Goal: Information Seeking & Learning: Learn about a topic

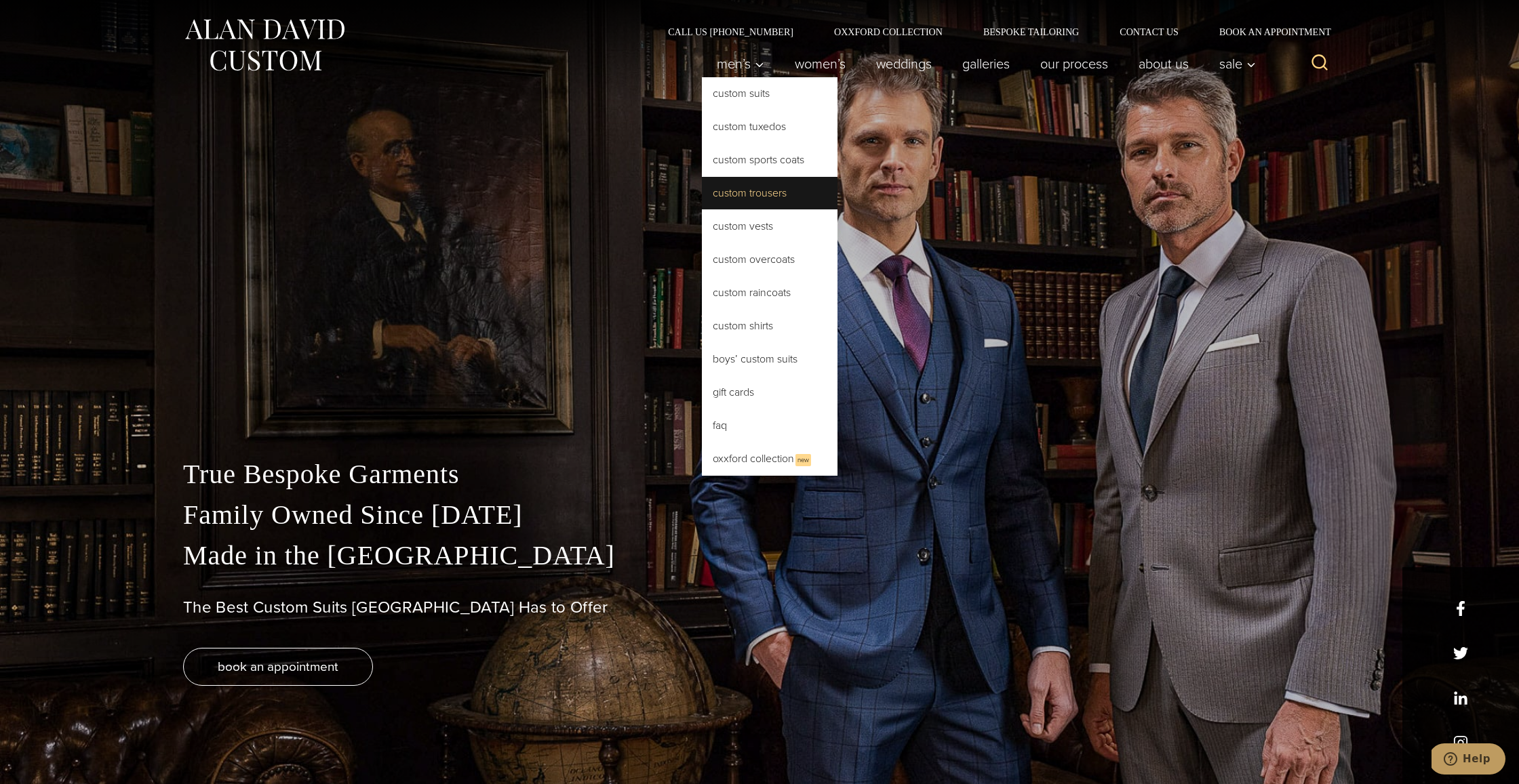
click at [781, 196] on link "Custom Trousers" at bounding box center [769, 193] width 135 height 32
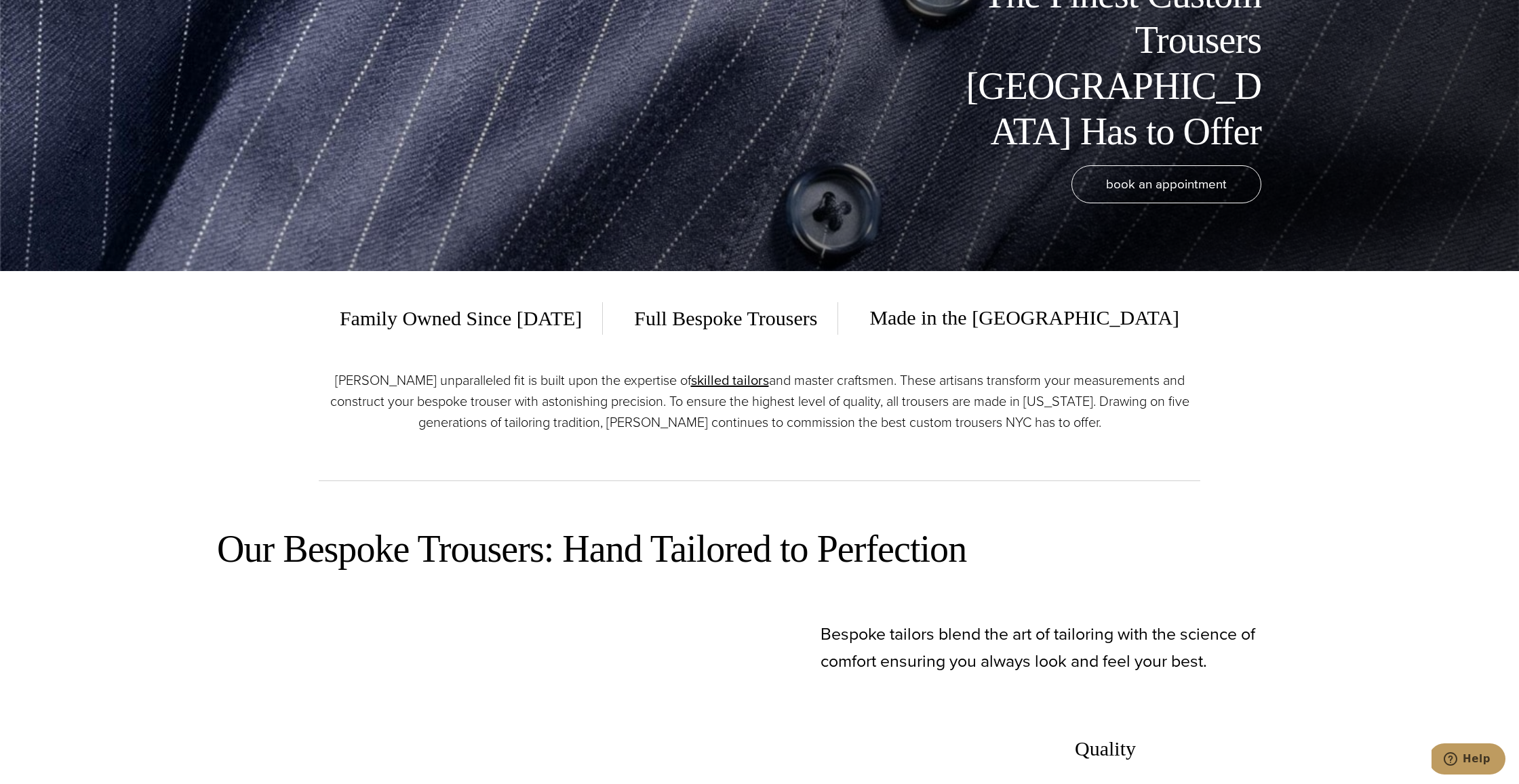
scroll to position [584, 0]
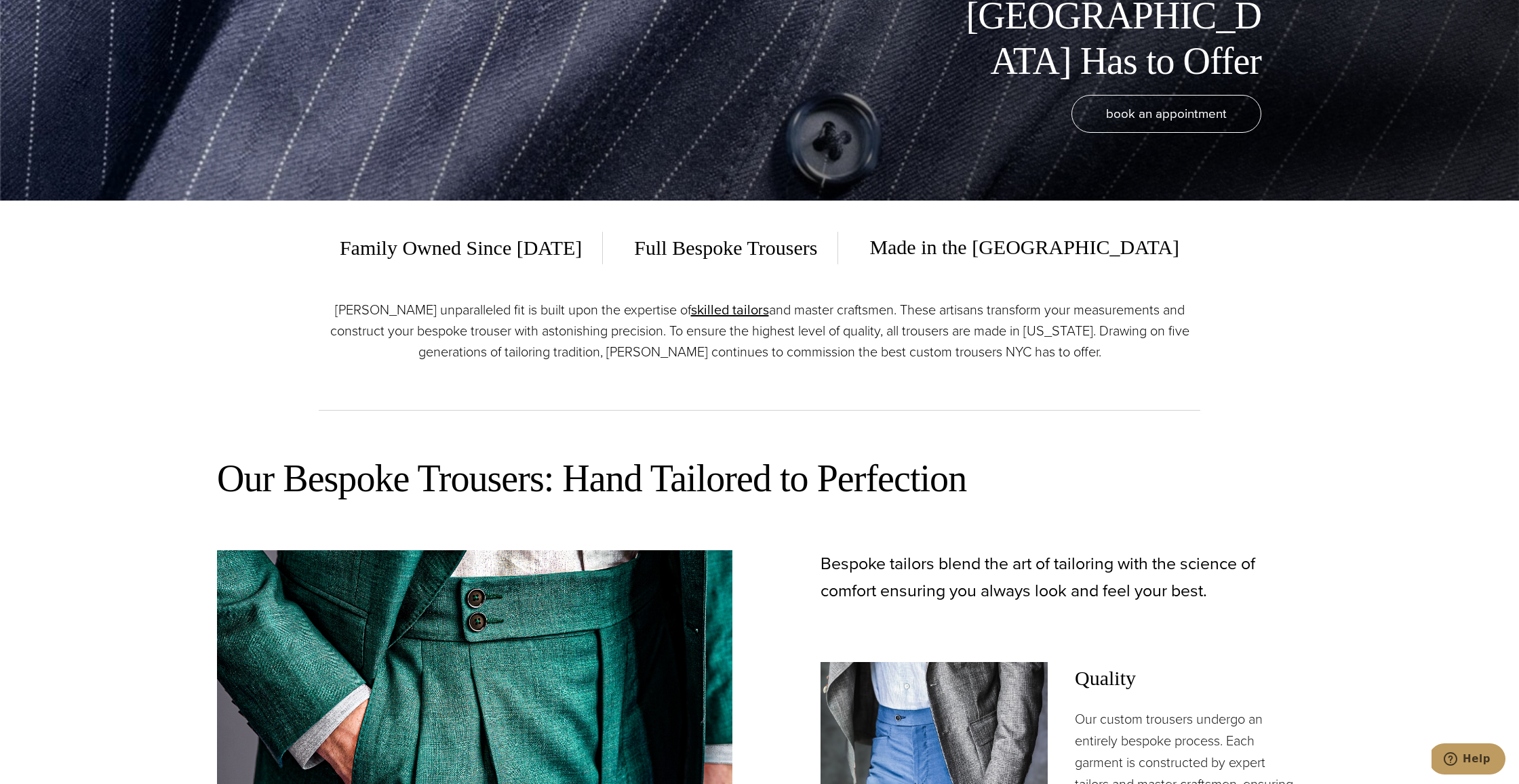
click at [603, 242] on span "Family Owned Since [DATE]" at bounding box center [470, 248] width 263 height 32
click at [765, 254] on span "Full Bespoke Trousers" at bounding box center [726, 248] width 224 height 32
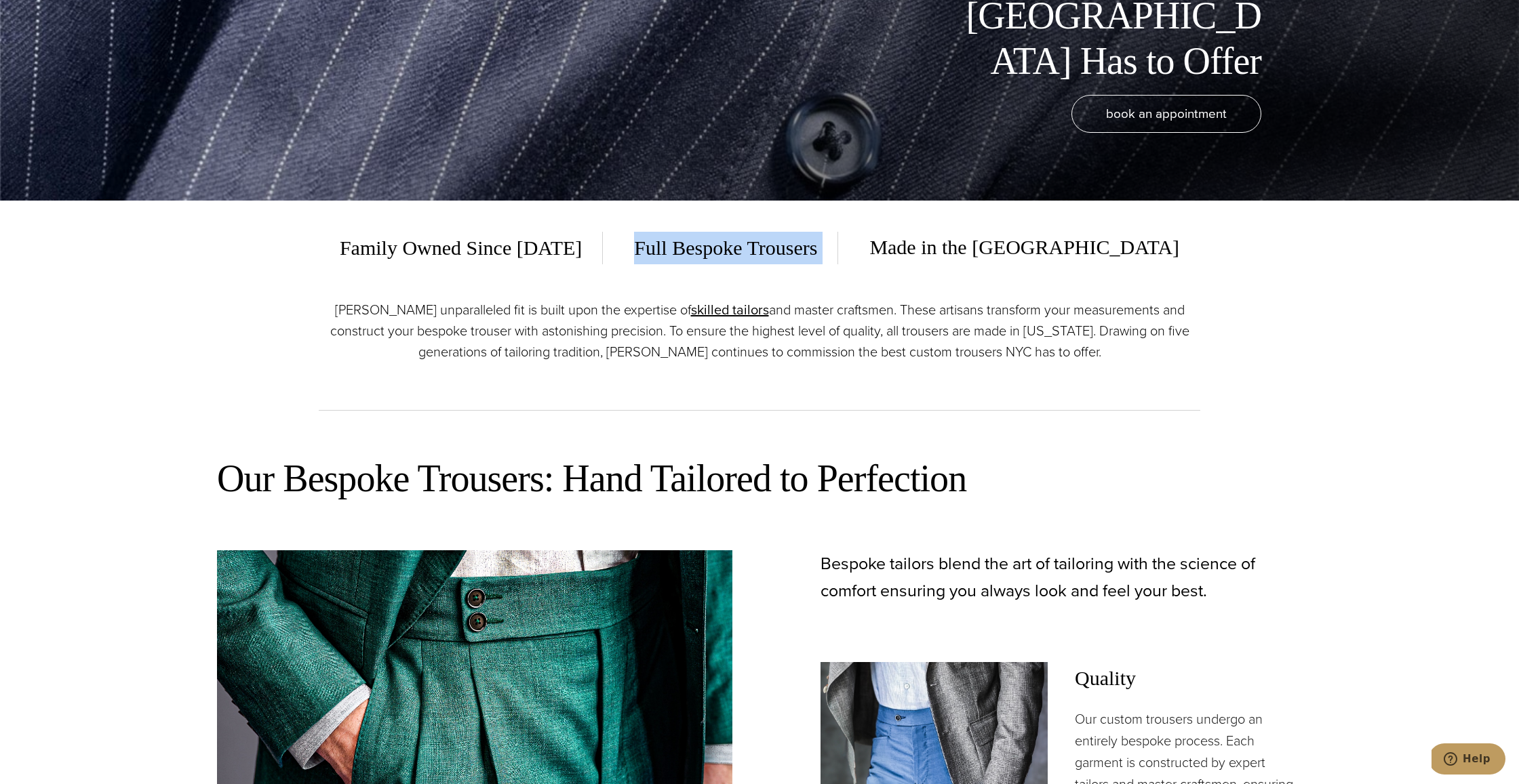
click at [764, 255] on span "Full Bespoke Trousers" at bounding box center [726, 248] width 224 height 32
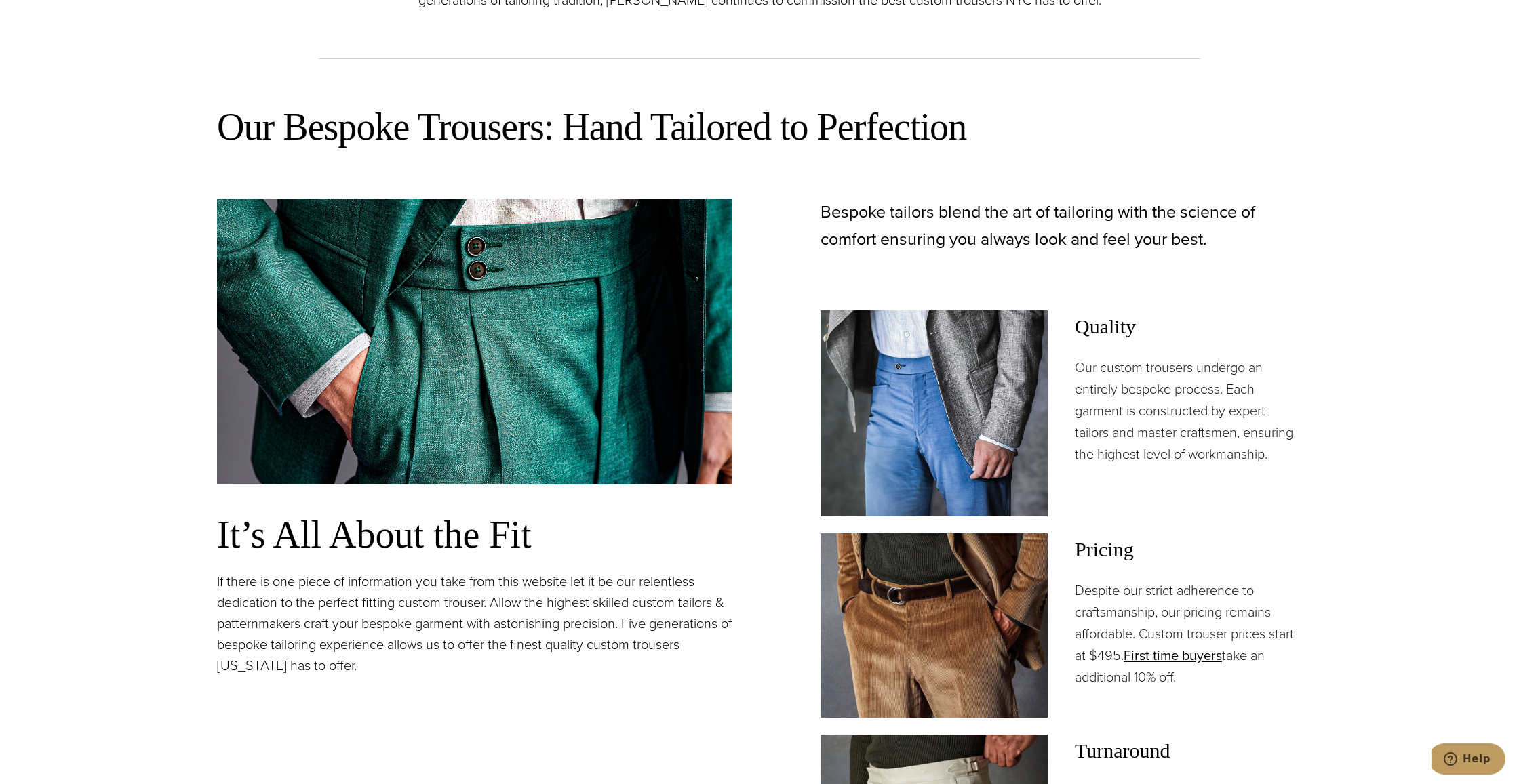
scroll to position [1232, 0]
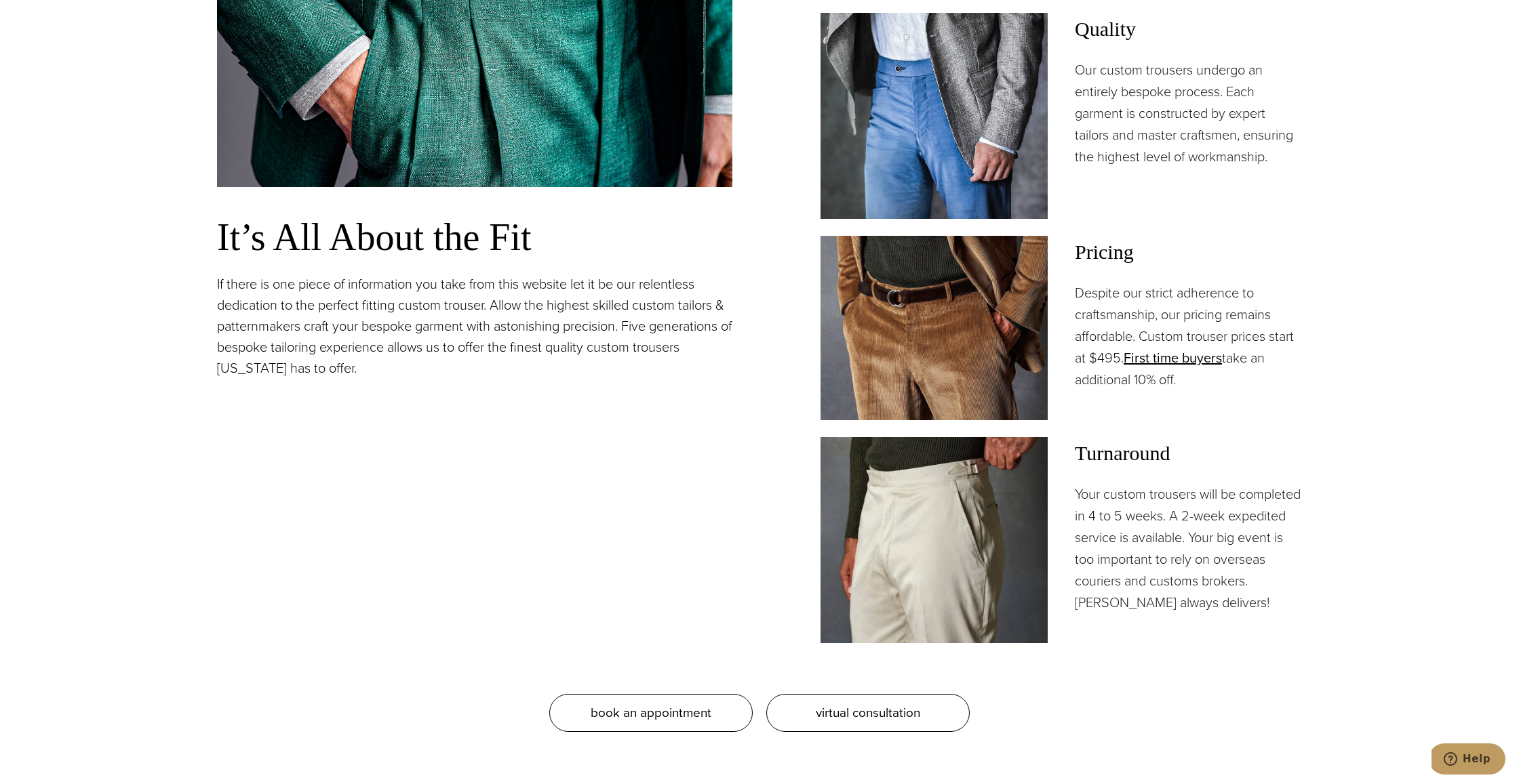
click at [1145, 342] on p "Despite our strict adherence to craftsmanship, our pricing remains affordable. …" at bounding box center [1189, 336] width 227 height 108
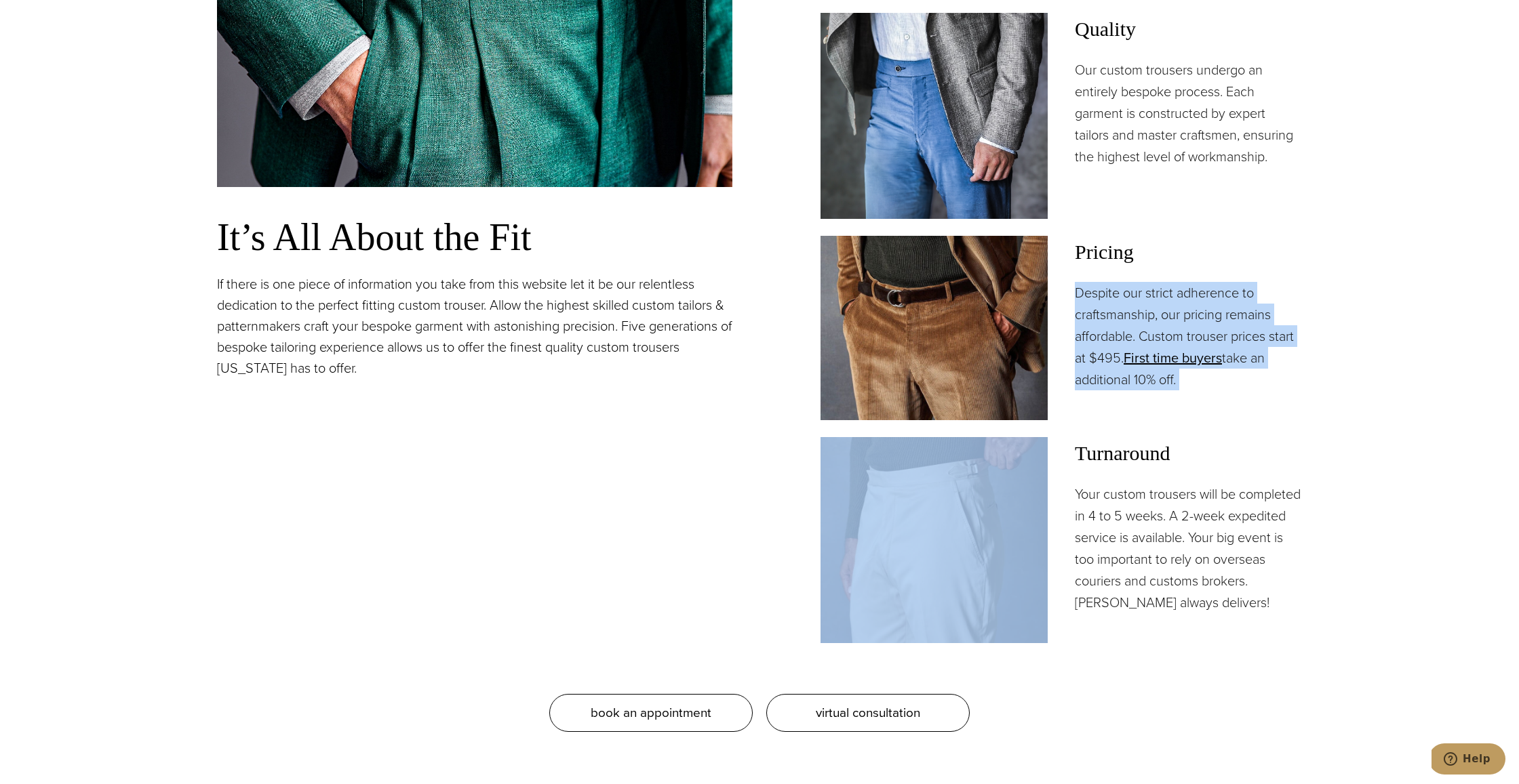
click at [1145, 342] on p "Despite our strict adherence to craftsmanship, our pricing remains affordable. …" at bounding box center [1189, 336] width 227 height 108
click at [1114, 357] on p "Despite our strict adherence to craftsmanship, our pricing remains affordable. …" at bounding box center [1189, 336] width 227 height 108
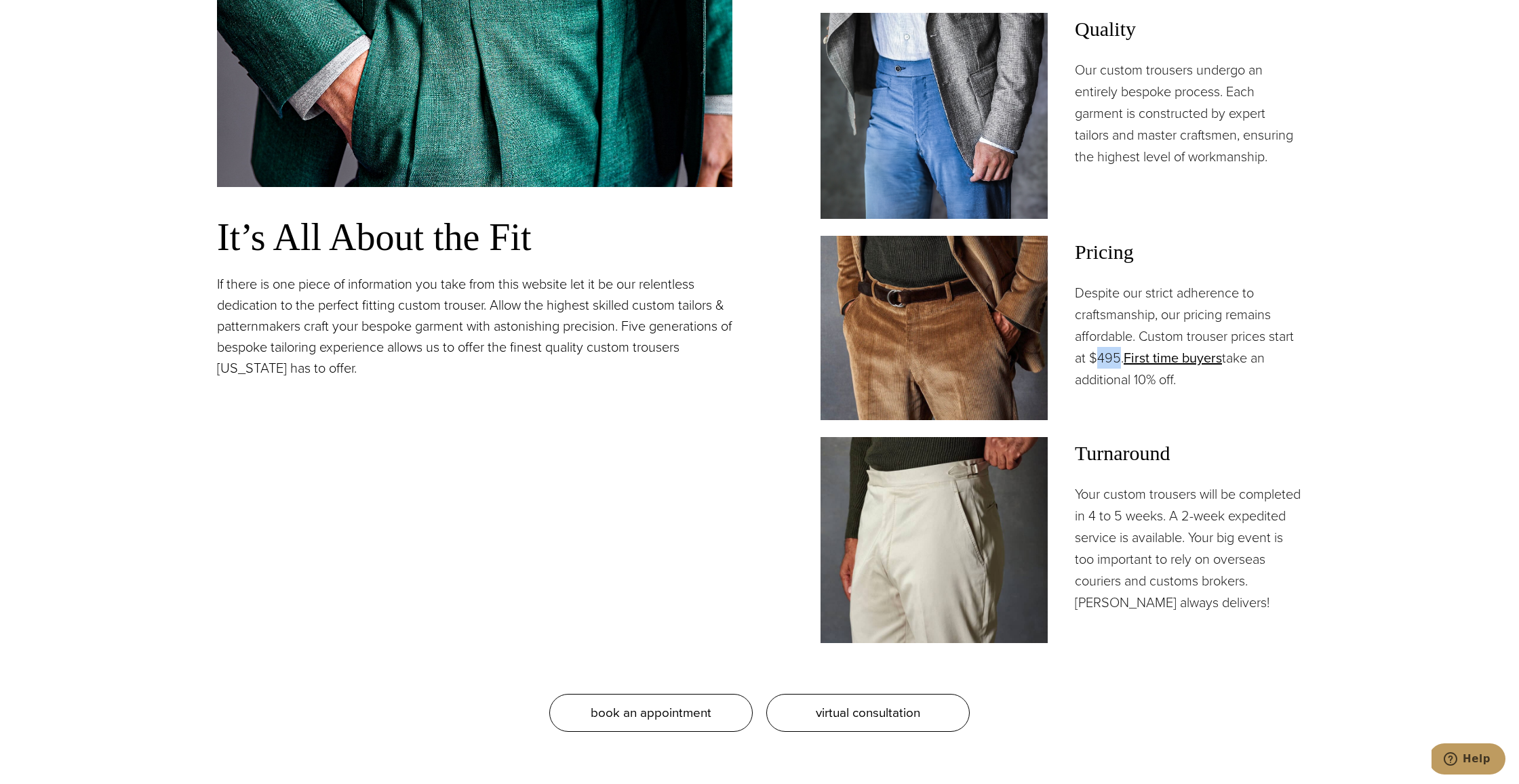
click at [1114, 357] on p "Despite our strict adherence to craftsmanship, our pricing remains affordable. …" at bounding box center [1189, 336] width 227 height 108
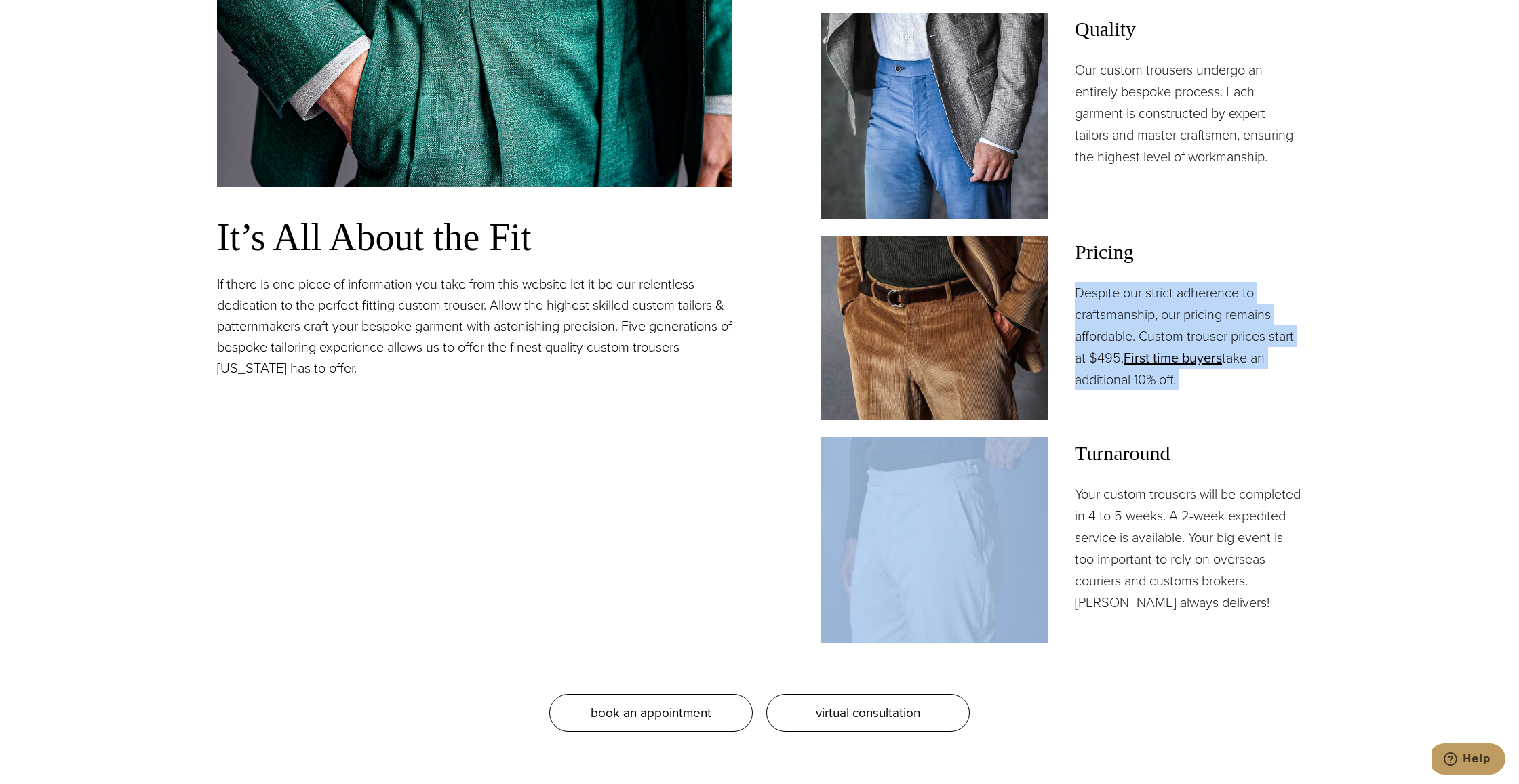
click at [1114, 357] on p "Despite our strict adherence to craftsmanship, our pricing remains affordable. …" at bounding box center [1189, 336] width 227 height 108
click at [1120, 382] on p "Despite our strict adherence to craftsmanship, our pricing remains affordable. …" at bounding box center [1189, 336] width 227 height 108
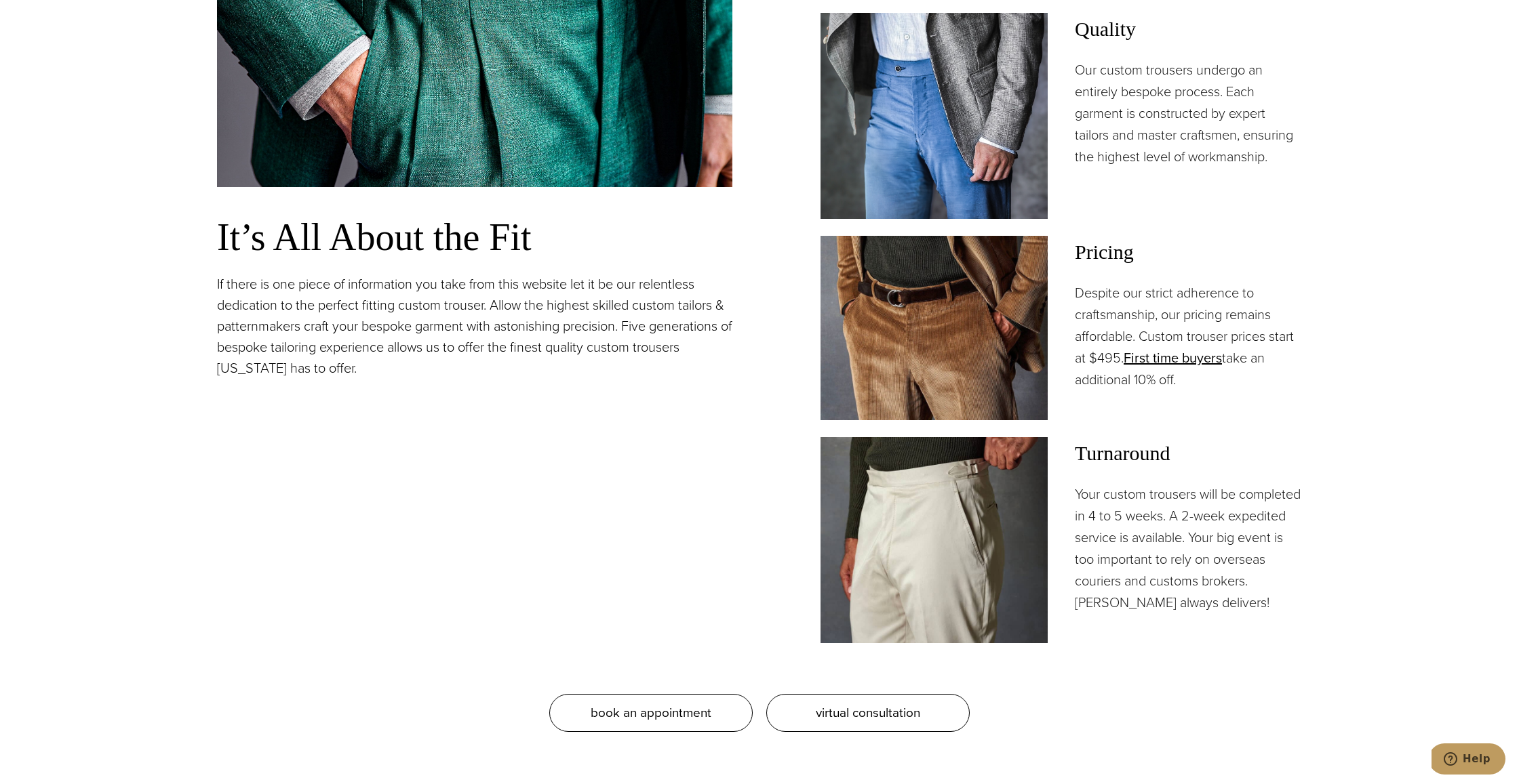
click at [1120, 382] on p "Despite our strict adherence to craftsmanship, our pricing remains affordable. …" at bounding box center [1189, 336] width 227 height 108
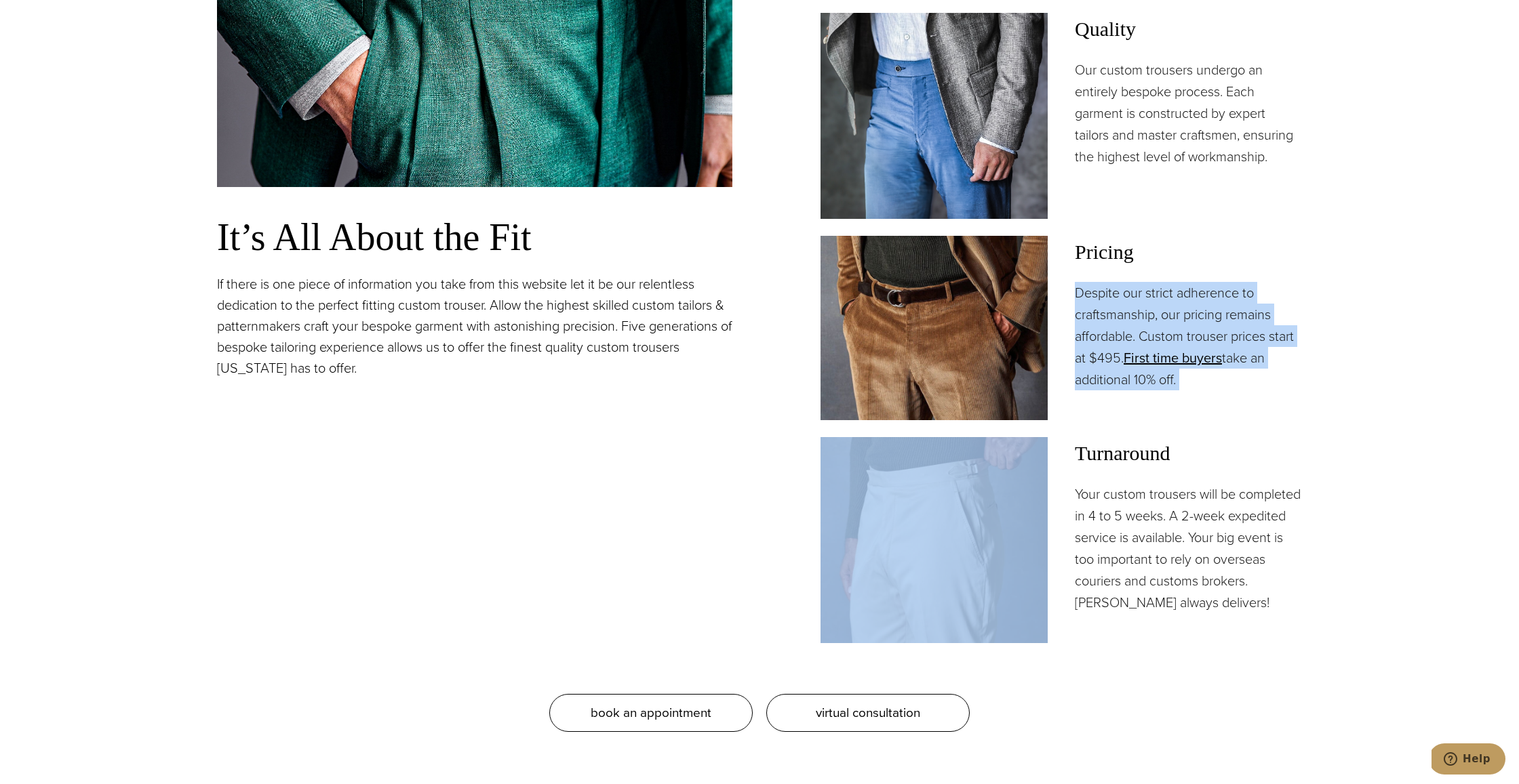
click at [1120, 382] on p "Despite our strict adherence to craftsmanship, our pricing remains affordable. …" at bounding box center [1189, 336] width 227 height 108
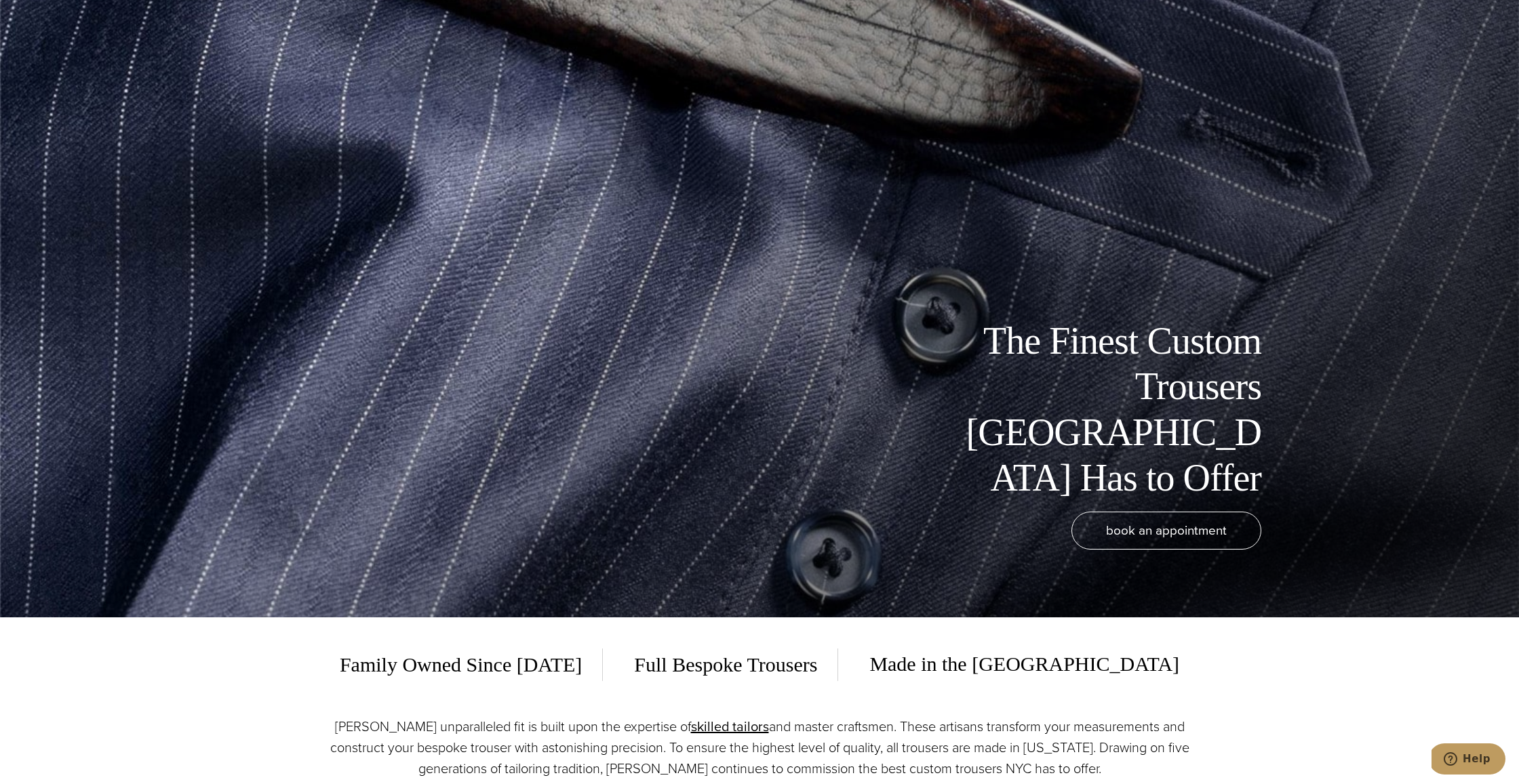
scroll to position [0, 0]
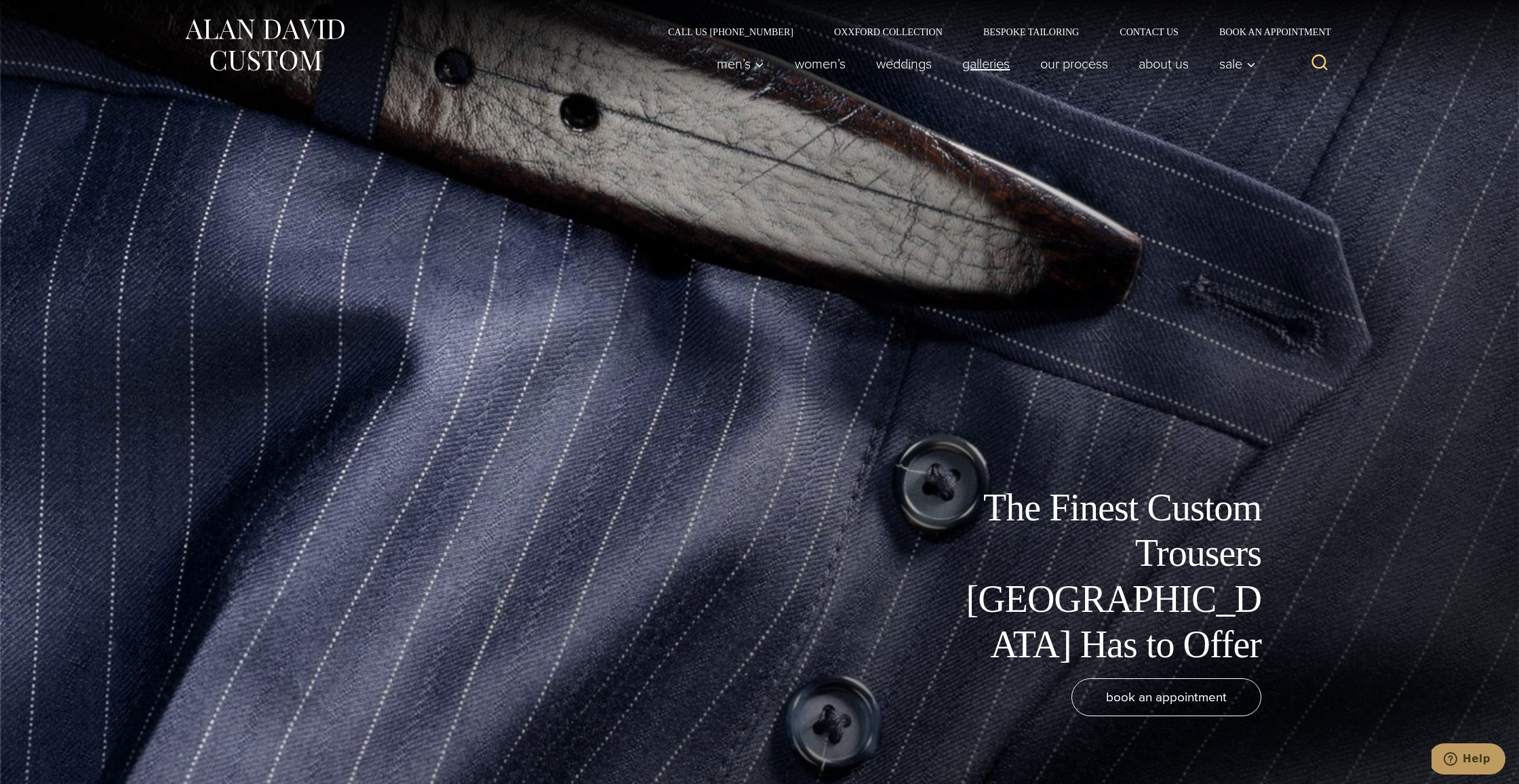
click at [966, 67] on link "Galleries" at bounding box center [986, 64] width 78 height 27
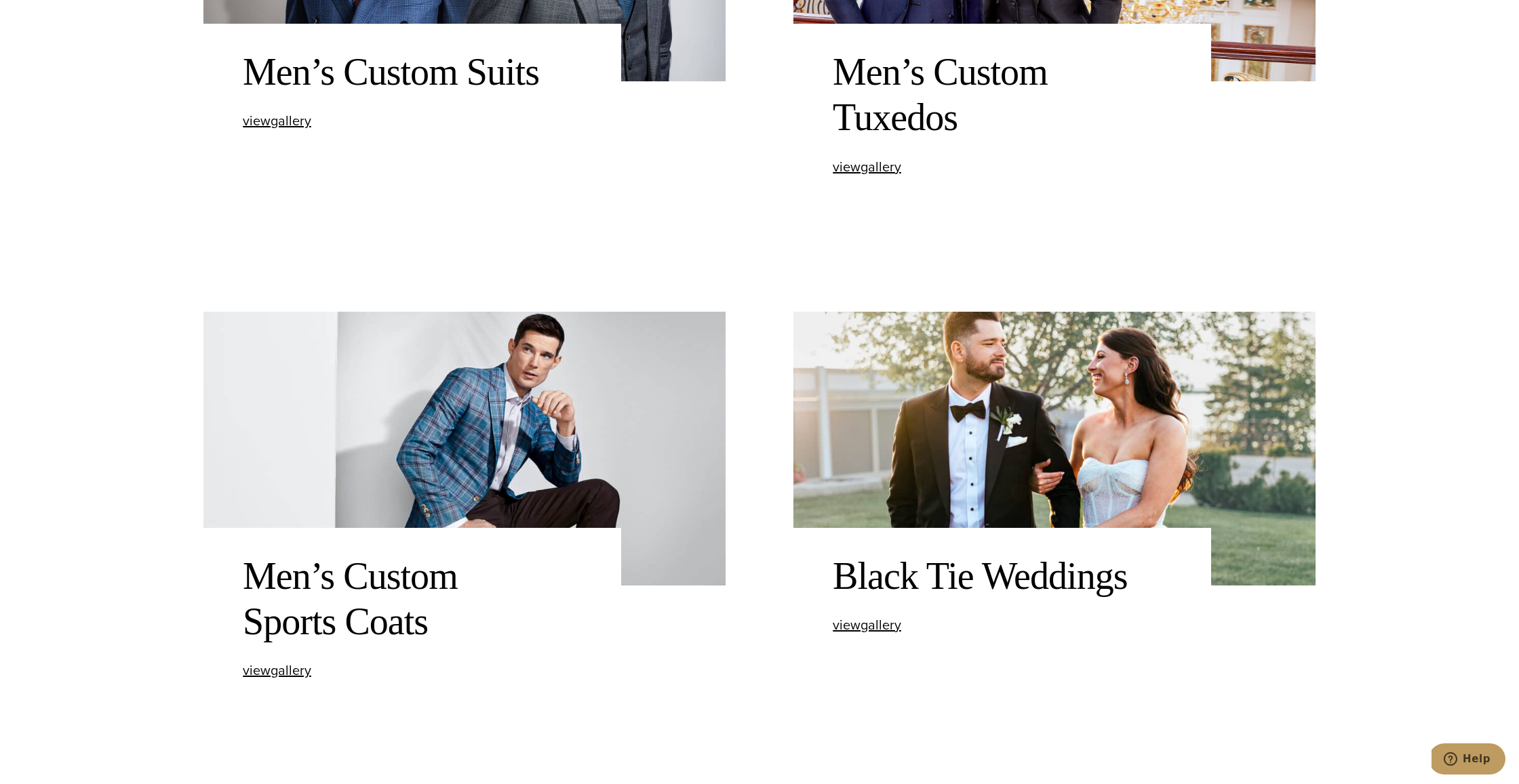
scroll to position [1112, 0]
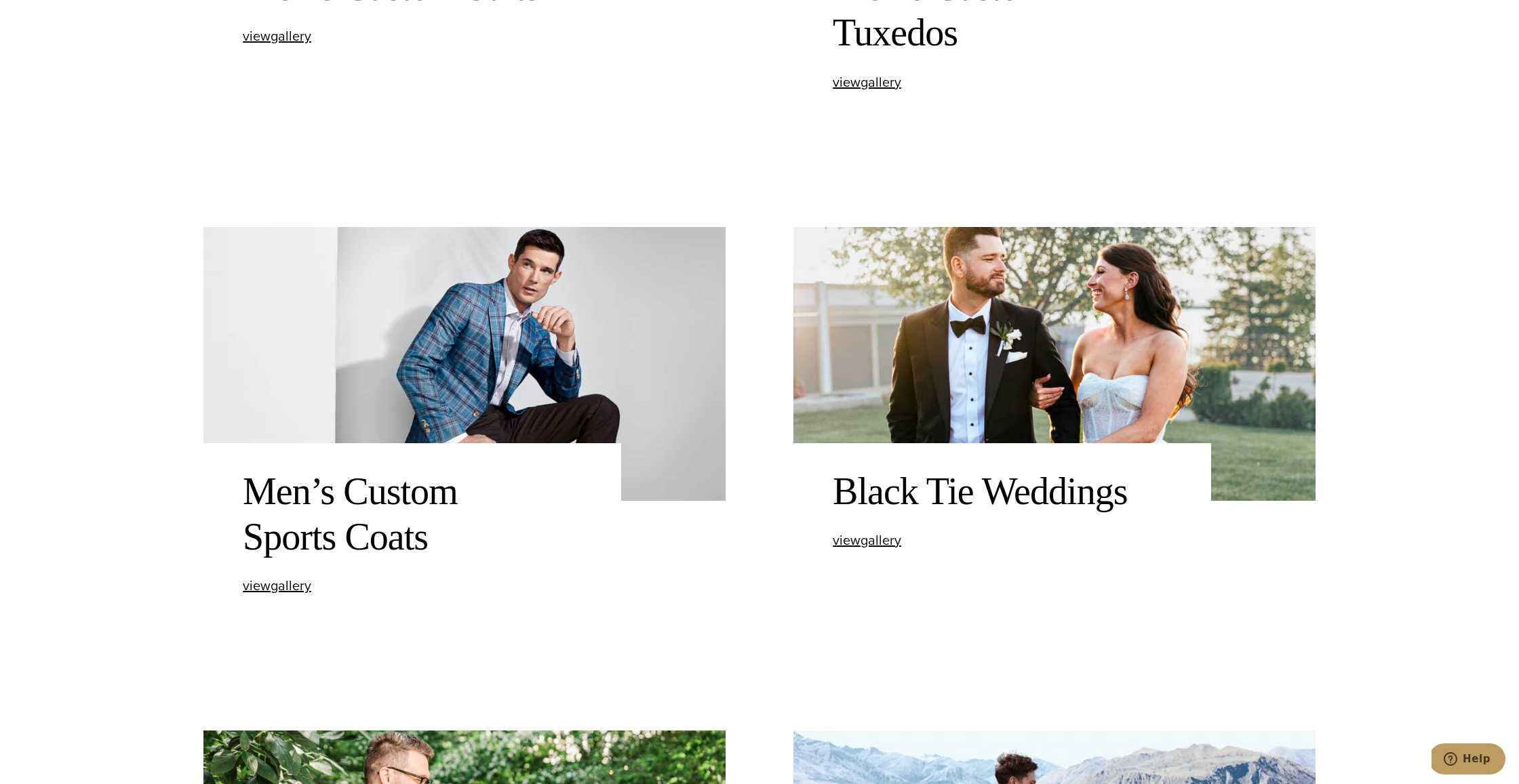
click at [665, 379] on img at bounding box center [464, 364] width 522 height 274
click at [284, 583] on span "view Men’s Custom Sports Coats gallery" at bounding box center [276, 585] width 68 height 20
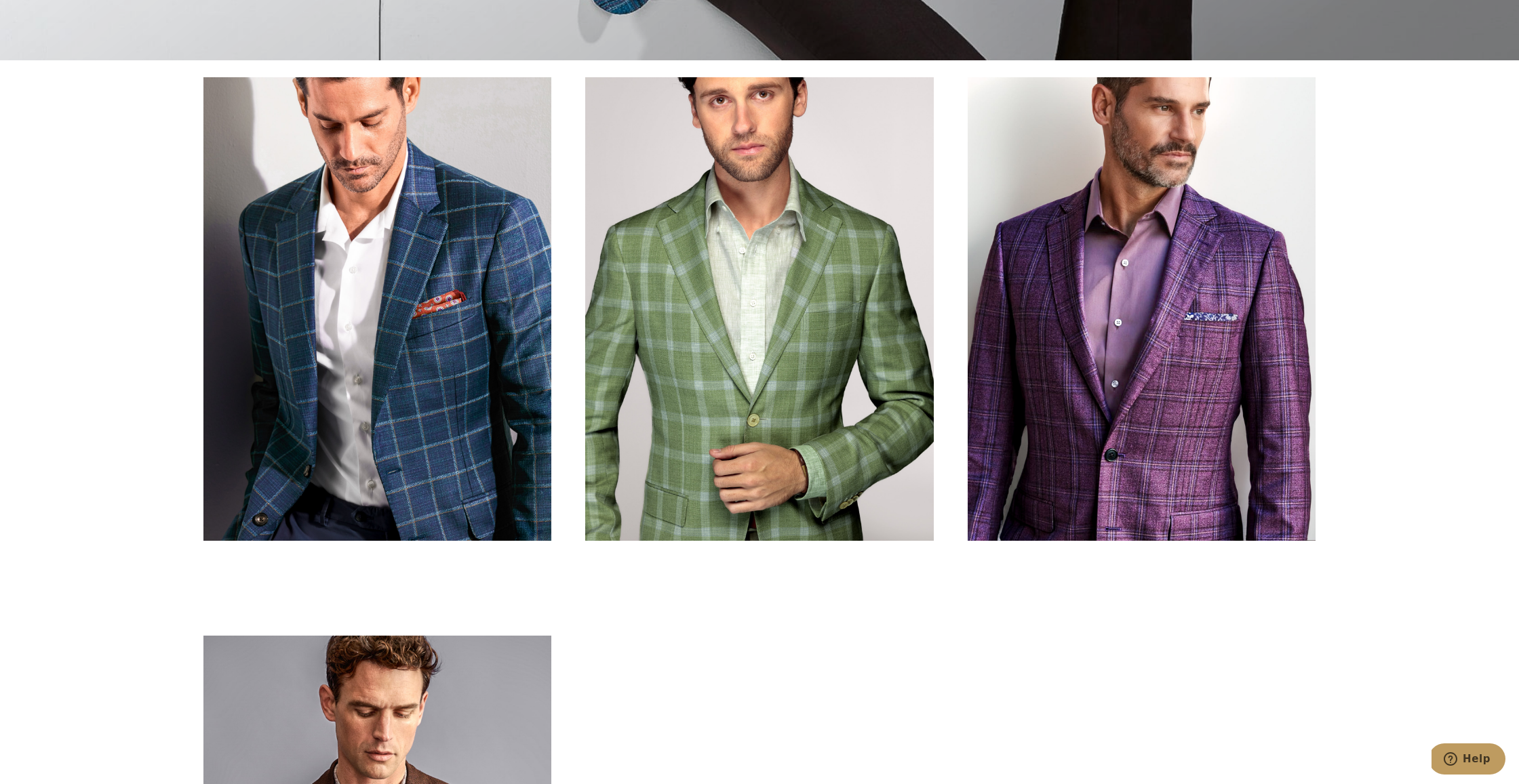
scroll to position [1135, 0]
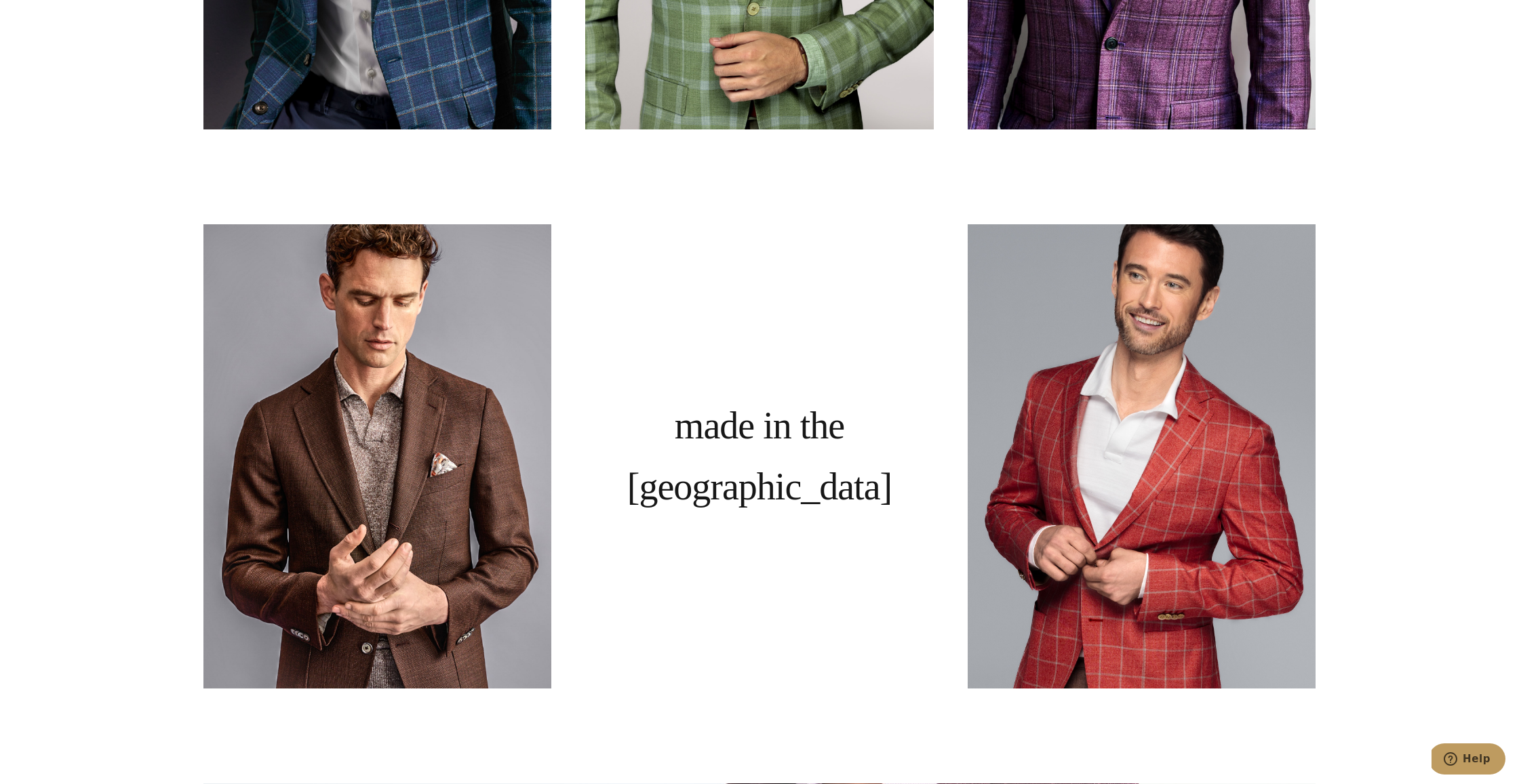
click at [713, 483] on div "Made in the United States" at bounding box center [759, 456] width 348 height 463
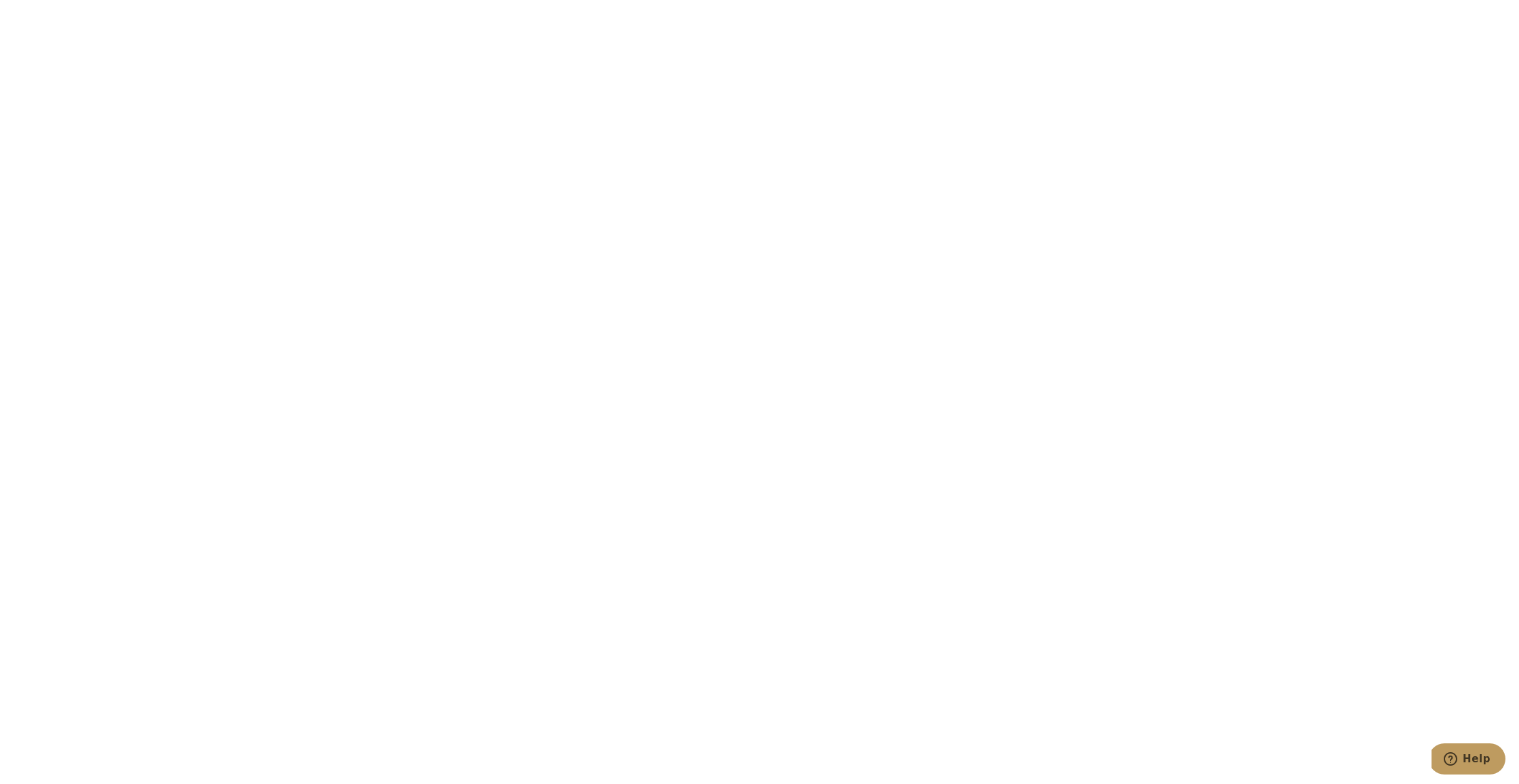
scroll to position [3050, 0]
